Goal: Information Seeking & Learning: Learn about a topic

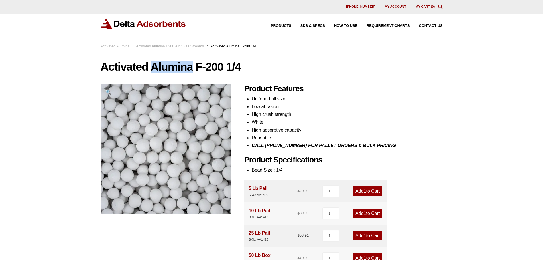
drag, startPoint x: 153, startPoint y: 66, endPoint x: 191, endPoint y: 62, distance: 38.4
click at [191, 62] on h1 "Activated Alumina F-200 1/4" at bounding box center [272, 67] width 342 height 12
copy h1 "Alumina"
click at [281, 104] on li "Low abrasion" at bounding box center [347, 107] width 191 height 8
drag, startPoint x: 258, startPoint y: 112, endPoint x: 295, endPoint y: 114, distance: 36.8
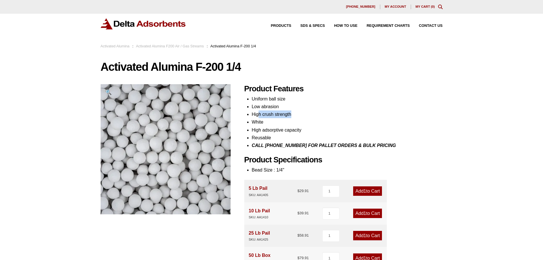
click at [295, 114] on li "High crush strength" at bounding box center [347, 114] width 191 height 8
drag, startPoint x: 256, startPoint y: 121, endPoint x: 267, endPoint y: 121, distance: 10.8
click at [267, 121] on li "White" at bounding box center [347, 122] width 191 height 8
drag, startPoint x: 252, startPoint y: 130, endPoint x: 313, endPoint y: 131, distance: 61.0
click at [313, 131] on li "High adsorptive capacity" at bounding box center [347, 130] width 191 height 8
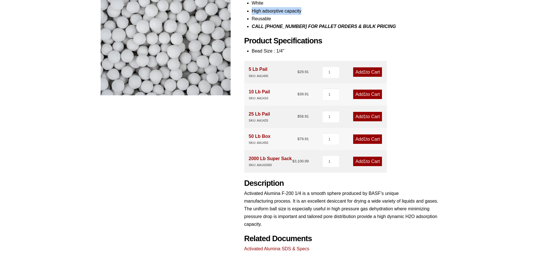
scroll to position [107, 0]
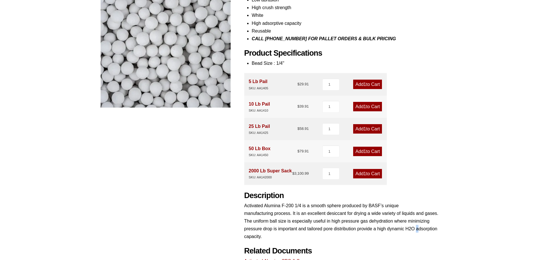
drag, startPoint x: 418, startPoint y: 230, endPoint x: 412, endPoint y: 232, distance: 6.1
click at [415, 231] on p "Activated Alumina F-200 1/4 is a smooth sphere produced by BASF’s unique manufa…" at bounding box center [343, 221] width 198 height 39
drag, startPoint x: 405, startPoint y: 227, endPoint x: 426, endPoint y: 229, distance: 21.2
click at [429, 228] on p "Activated Alumina F-200 1/4 is a smooth sphere produced by BASF’s unique manufa…" at bounding box center [343, 221] width 198 height 39
click at [305, 224] on p "Activated Alumina F-200 1/4 is a smooth sphere produced by BASF’s unique manufa…" at bounding box center [343, 221] width 198 height 39
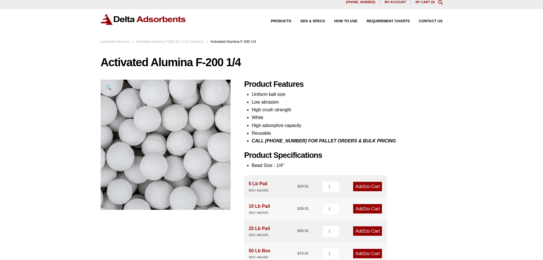
scroll to position [0, 0]
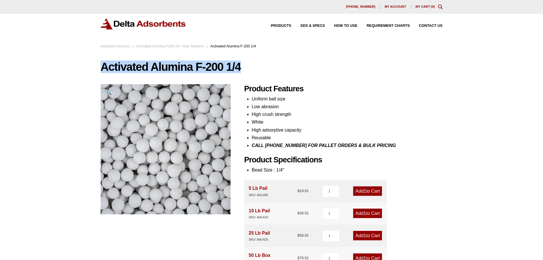
drag, startPoint x: 100, startPoint y: 68, endPoint x: 247, endPoint y: 68, distance: 147.2
click at [247, 68] on div "Our website has detected that you are using an outdated browser that will preve…" at bounding box center [271, 254] width 543 height 509
copy h1 "Activated Alumina F-200 1/4"
